Goal: Task Accomplishment & Management: Manage account settings

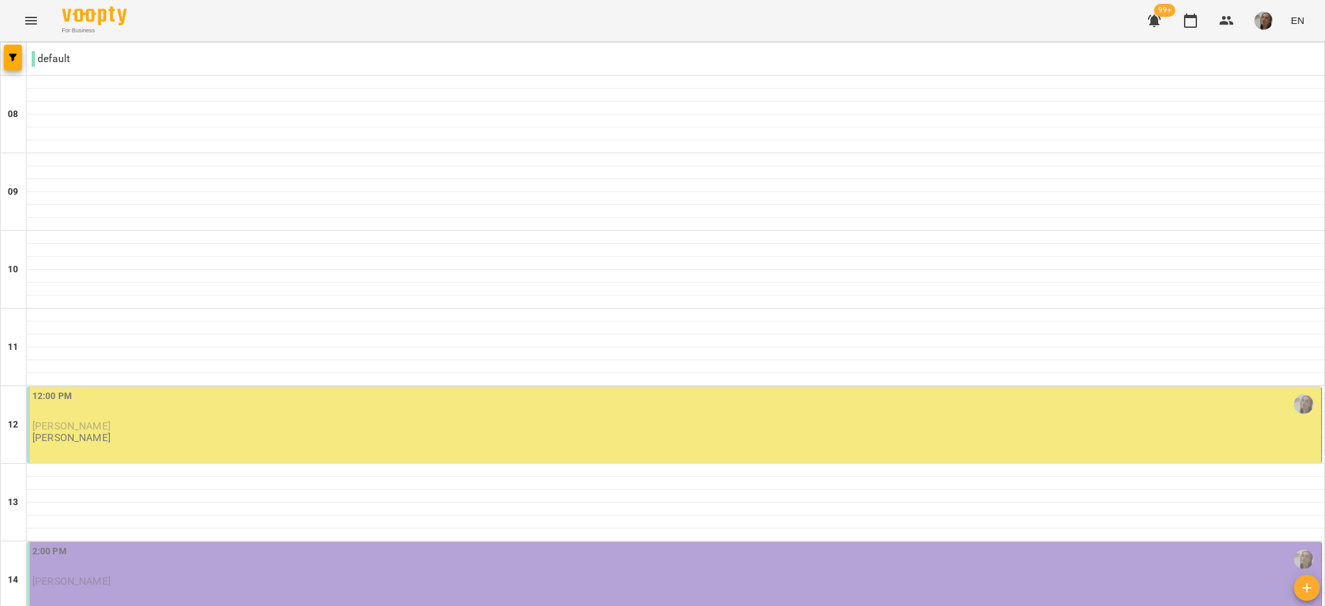
scroll to position [198, 0]
click at [1242, 389] on div "12:00 PM [PERSON_NAME] [PERSON_NAME]" at bounding box center [675, 416] width 1286 height 55
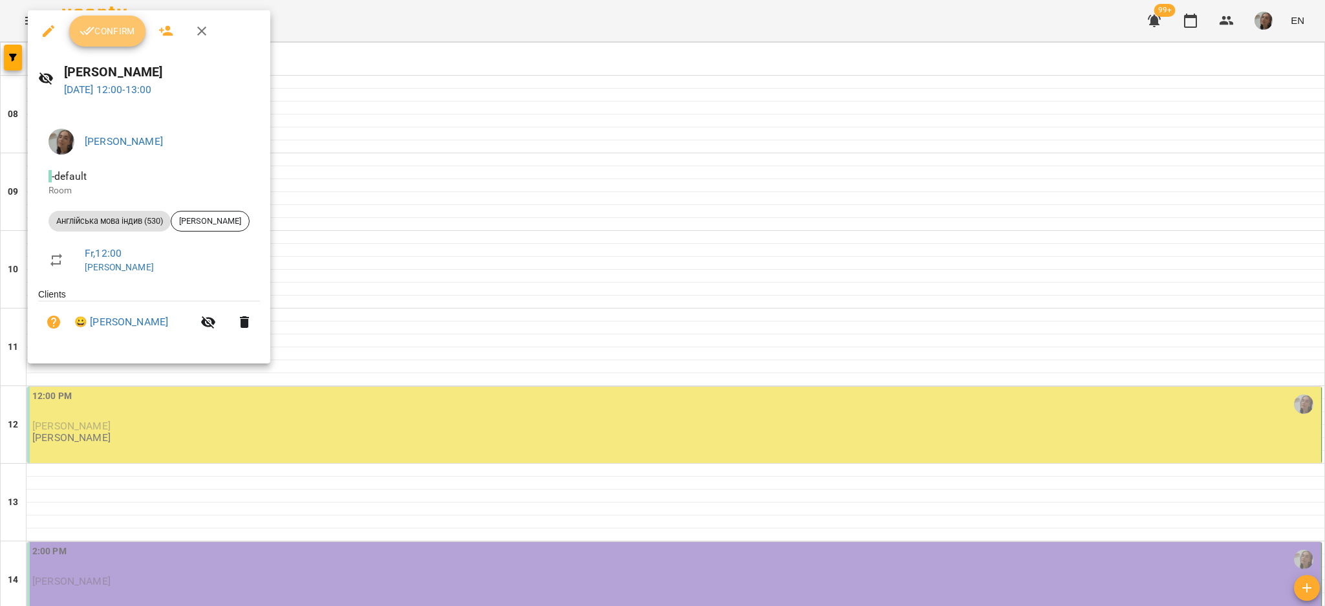
click at [121, 38] on span "Confirm" at bounding box center [108, 31] width 56 height 16
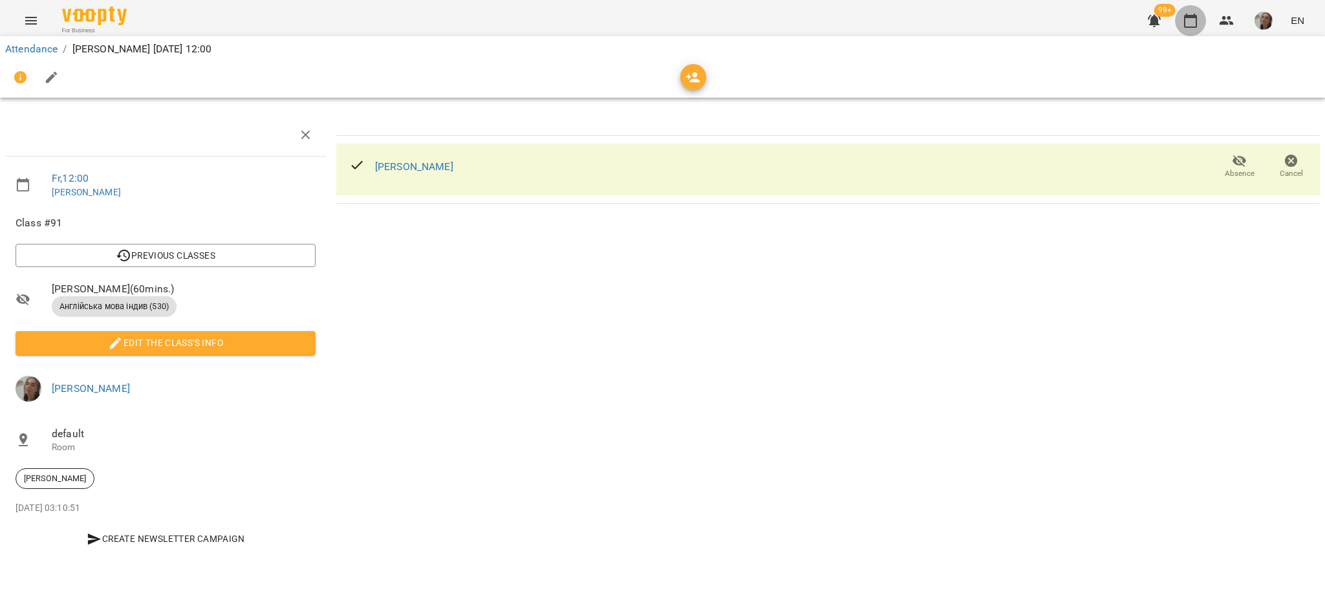
click at [1197, 17] on icon "button" at bounding box center [1190, 21] width 13 height 14
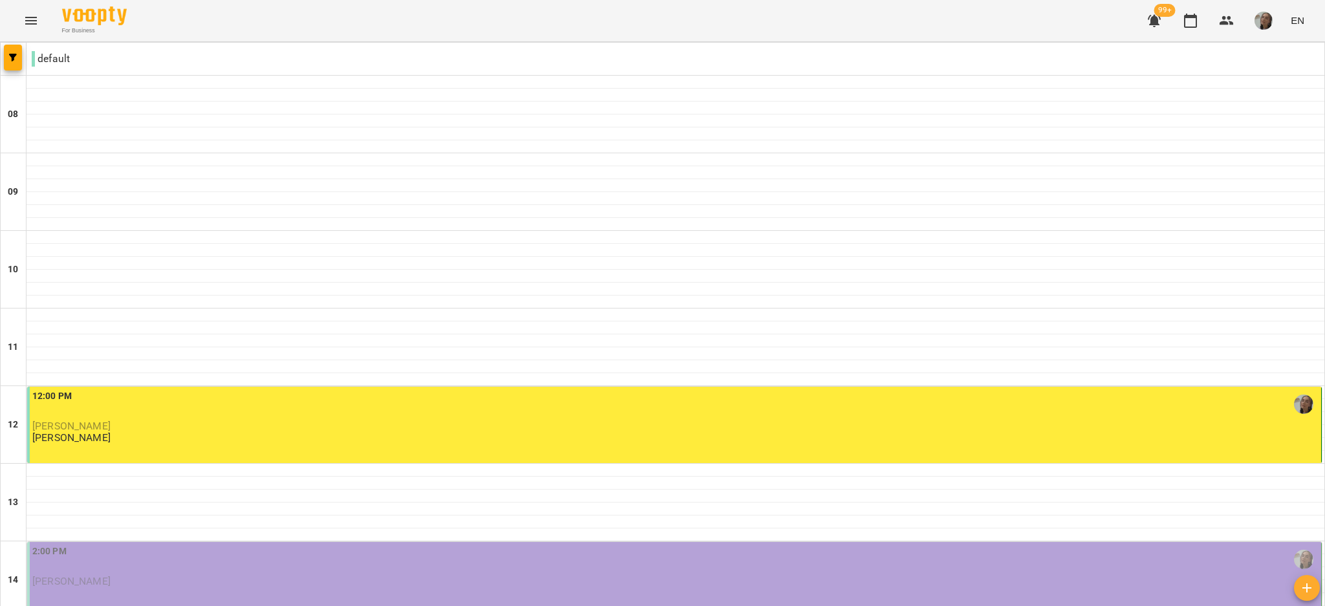
scroll to position [169, 0]
